Goal: Browse casually

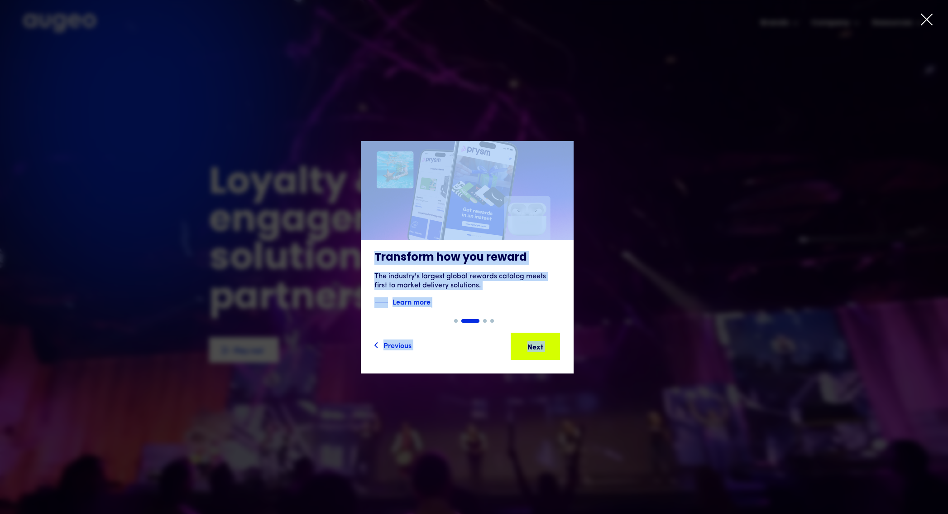
drag, startPoint x: 280, startPoint y: 141, endPoint x: 485, endPoint y: 87, distance: 212.1
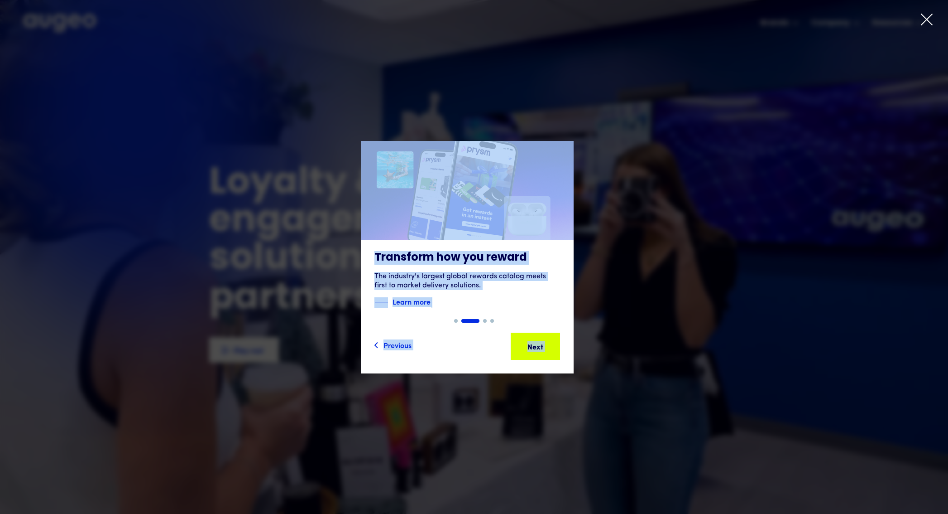
click at [410, 101] on div "Slide 2 of 4. AI-powered media buying Introducing Aimy, an AI platform enabling…" at bounding box center [474, 256] width 948 height 385
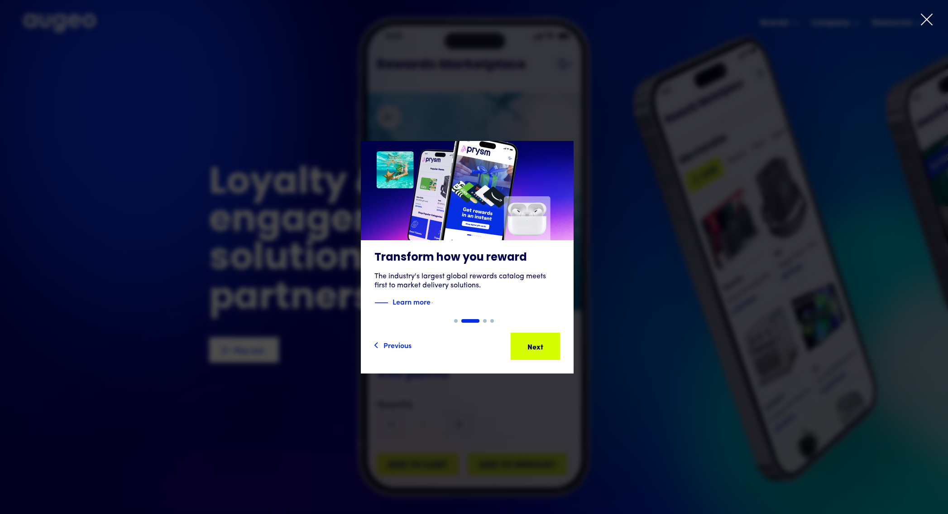
drag, startPoint x: 700, startPoint y: 69, endPoint x: 699, endPoint y: 65, distance: 4.6
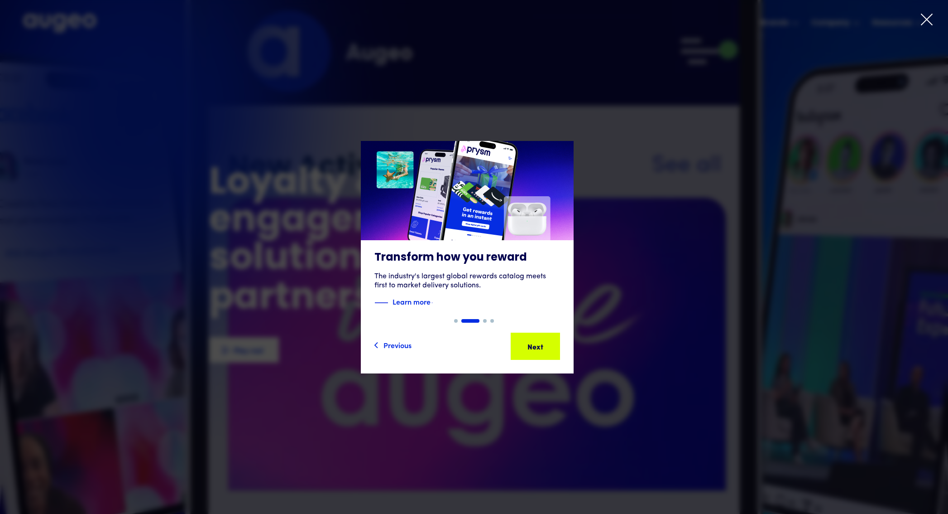
click at [699, 67] on div "Slide 2 of 4. AI-powered media buying Introducing Aimy, an AI platform enabling…" at bounding box center [474, 256] width 948 height 385
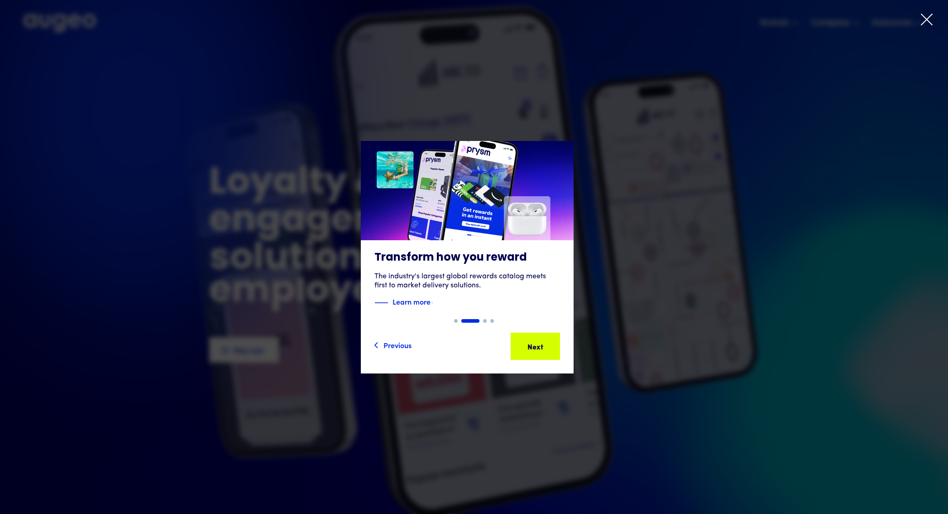
click at [929, 25] on icon at bounding box center [927, 20] width 14 height 14
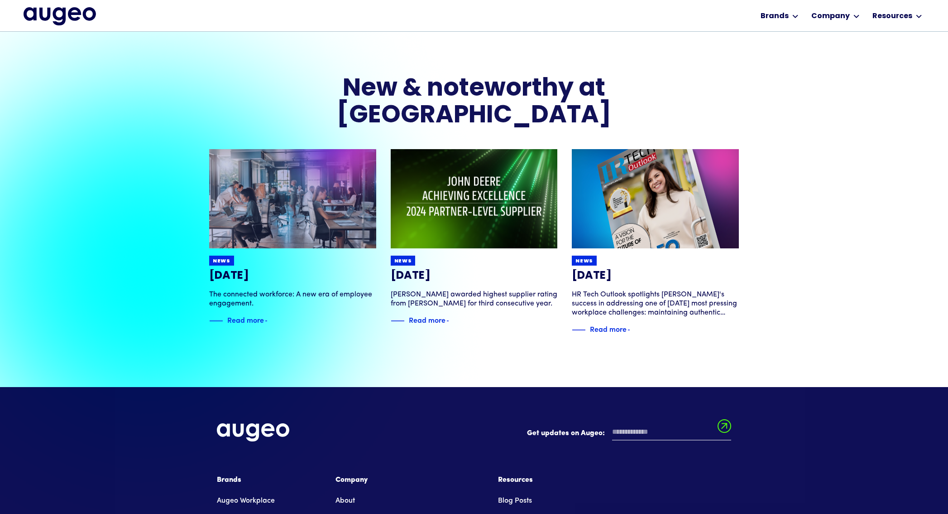
scroll to position [1917, 0]
